Goal: Transaction & Acquisition: Subscribe to service/newsletter

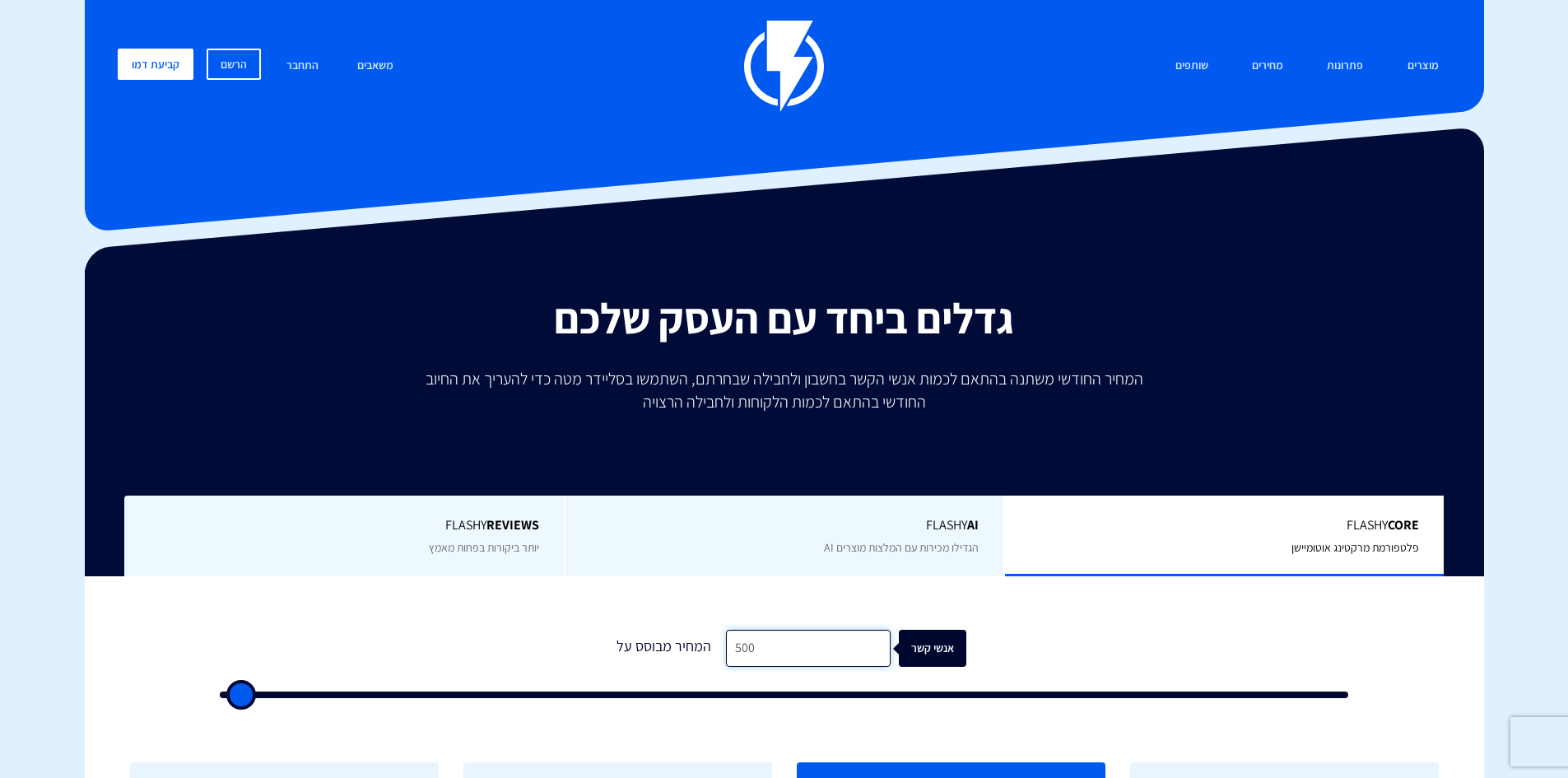
click at [792, 645] on input "500" at bounding box center [809, 647] width 165 height 37
type input "2"
type input "500"
type input "25"
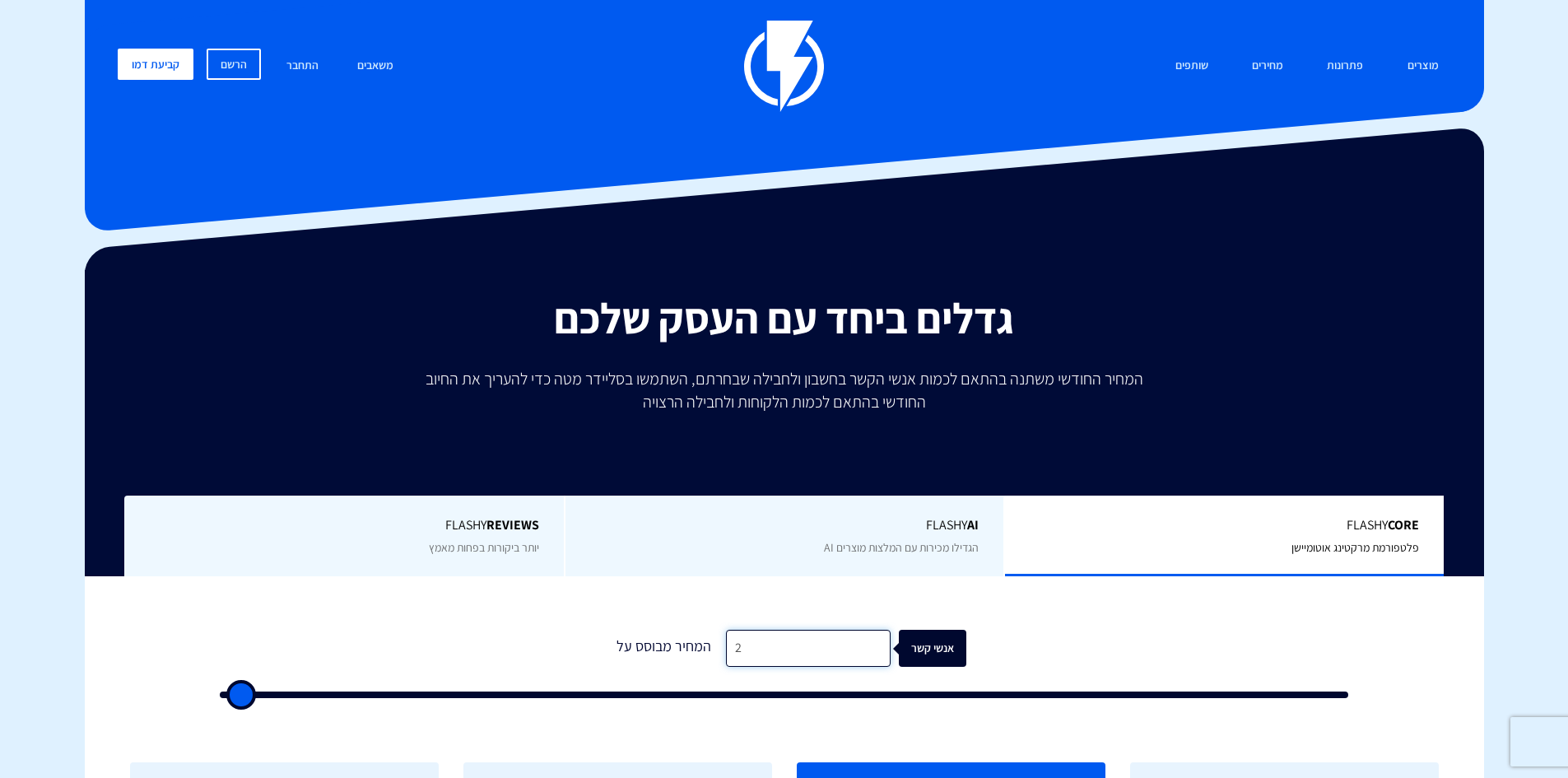
type input "500"
type input "250"
type input "500"
type input "2,500"
type input "2500"
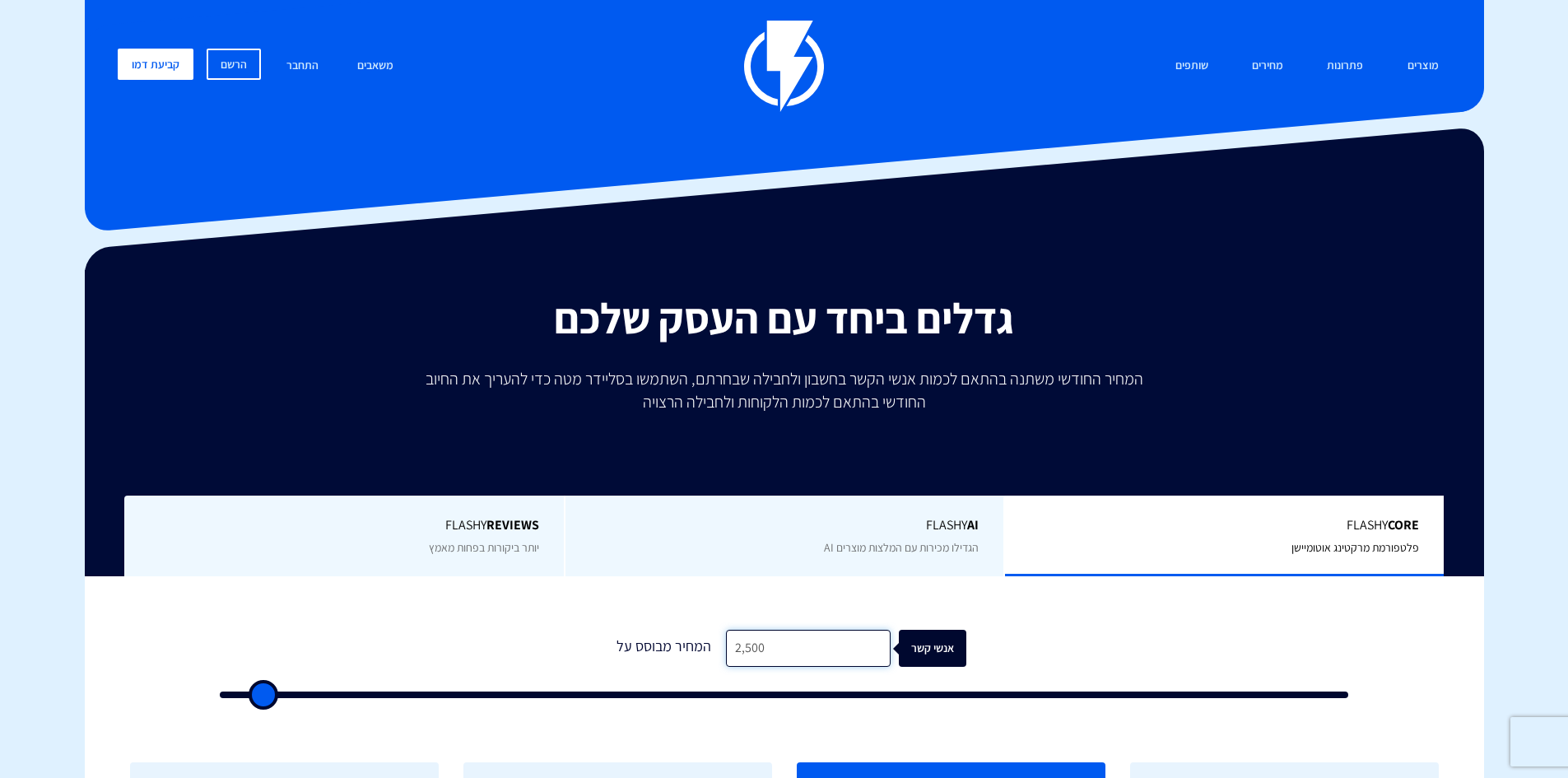
type input "25,000"
type input "25000"
type input "250,000"
type input "100000"
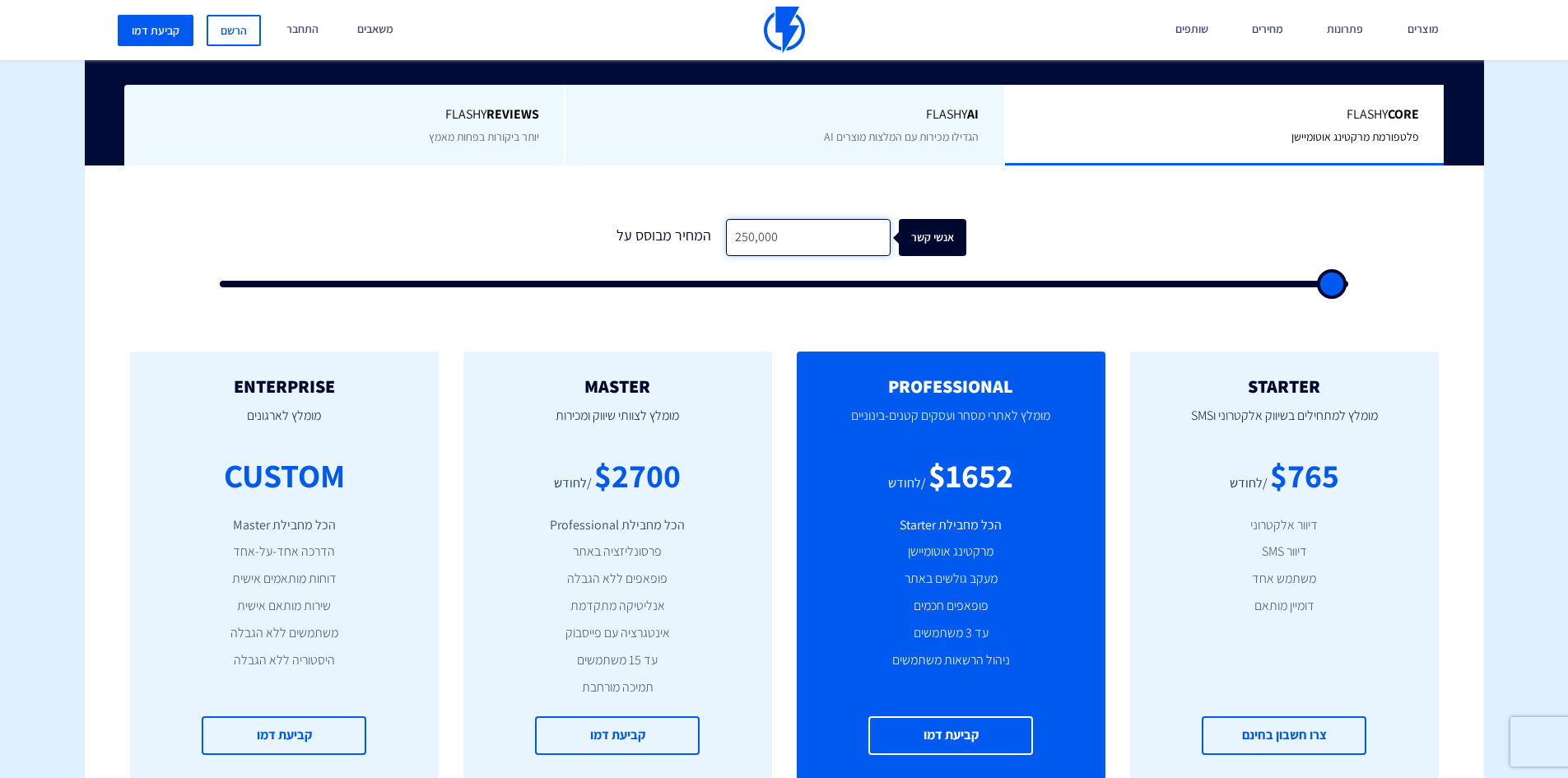
scroll to position [411, 0]
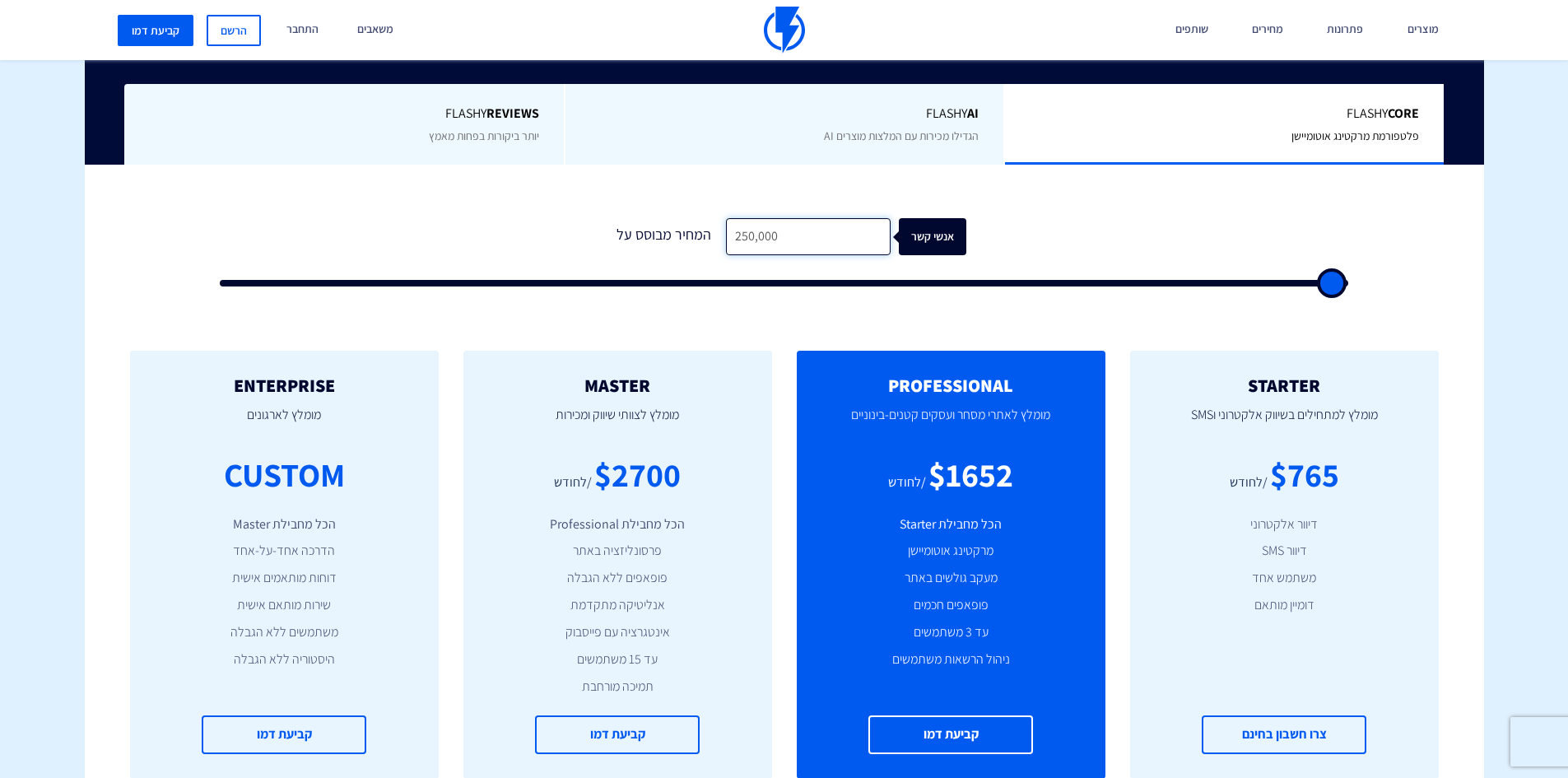
type input "250,000"
click at [242, 31] on link "הרשם" at bounding box center [234, 30] width 55 height 31
